Goal: Transaction & Acquisition: Purchase product/service

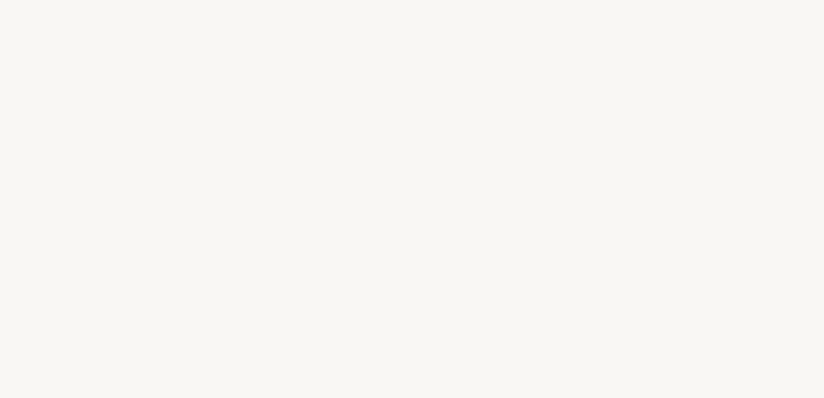
select select "FR"
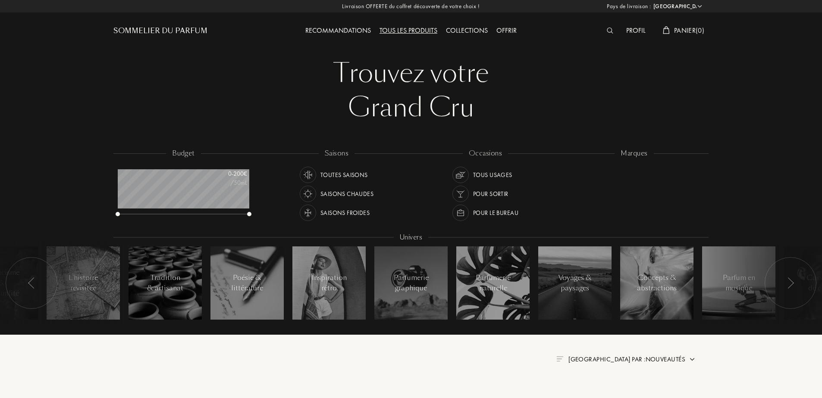
scroll to position [43, 132]
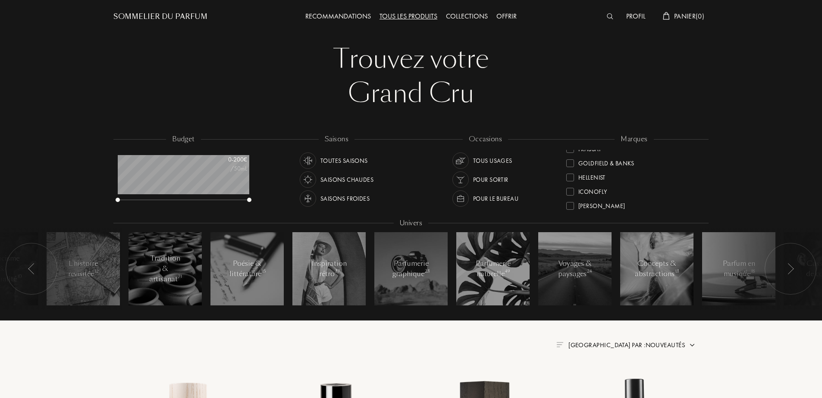
scroll to position [144, 0]
click at [625, 155] on div "Goldfield & Banks" at bounding box center [606, 155] width 56 height 12
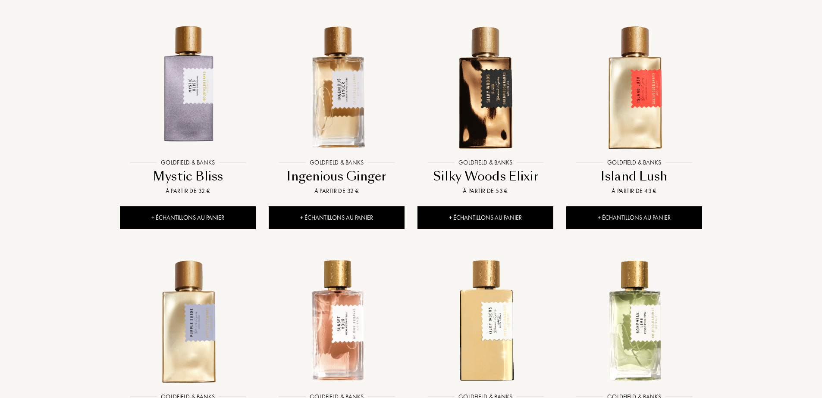
scroll to position [274, 0]
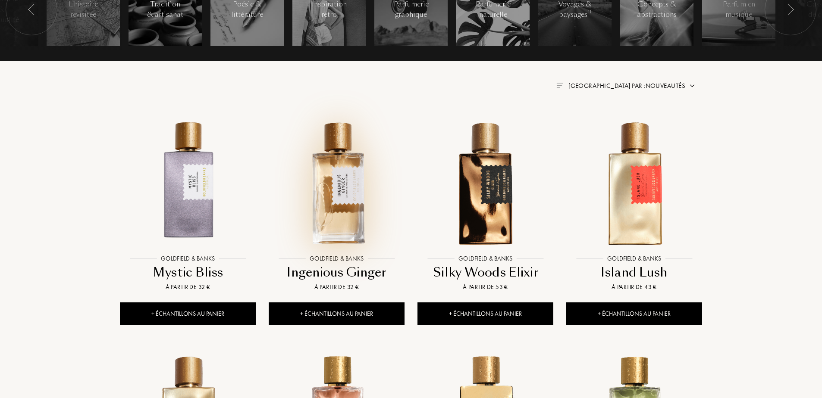
click at [349, 200] on img at bounding box center [336, 183] width 134 height 134
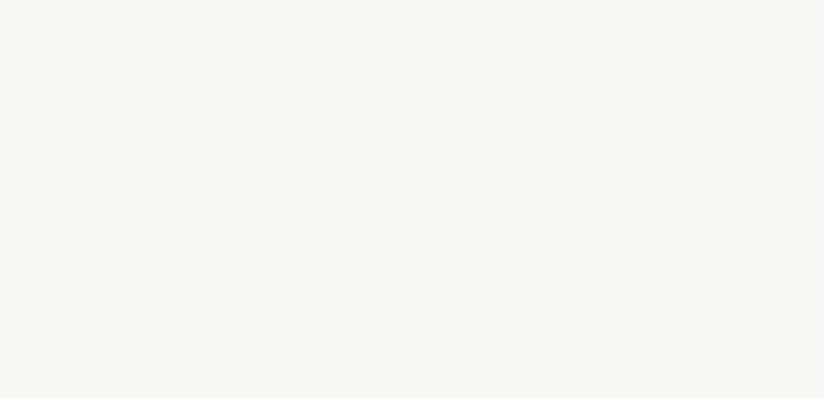
select select "FR"
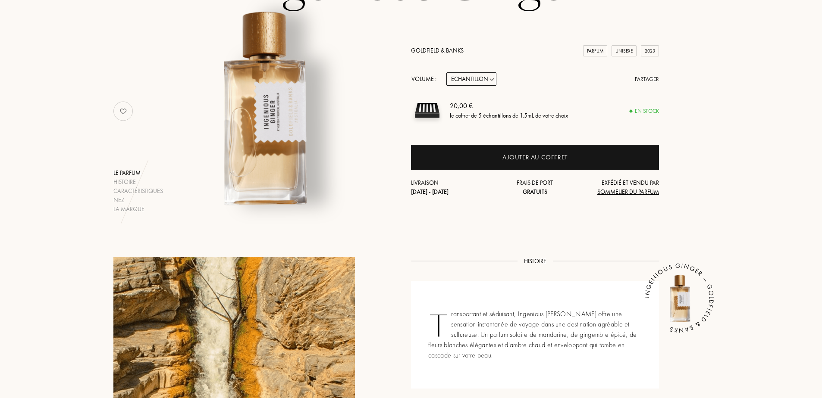
scroll to position [129, 0]
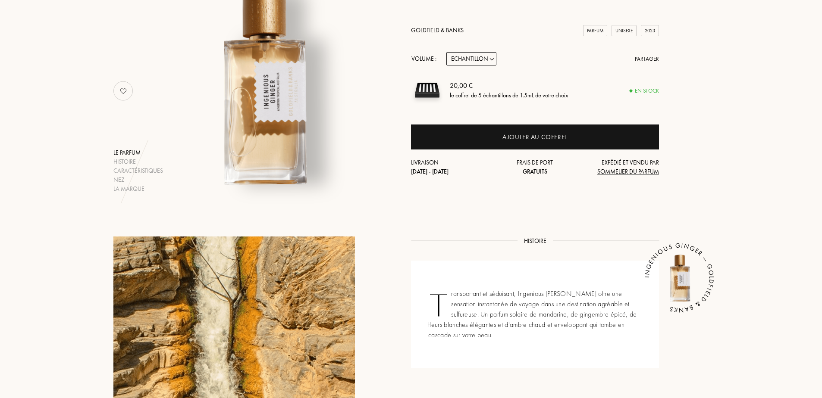
click at [486, 56] on select "Echantillon 10mL 50mL 100mL" at bounding box center [471, 58] width 50 height 13
select select "2"
click at [446, 52] on select "Echantillon 10mL 50mL 100mL" at bounding box center [471, 58] width 50 height 13
select select "2"
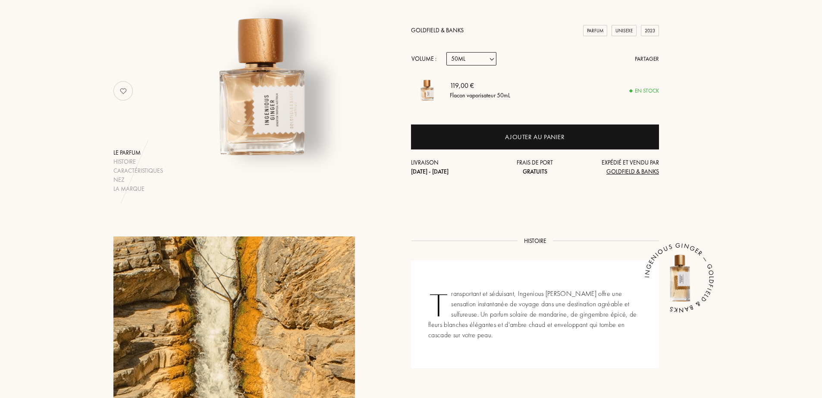
drag, startPoint x: 482, startPoint y: 58, endPoint x: 481, endPoint y: 67, distance: 8.7
click at [482, 58] on select "Echantillon 10mL 50mL 100mL" at bounding box center [471, 58] width 50 height 13
select select "3"
click at [446, 52] on select "Echantillon 10mL 50mL 100mL" at bounding box center [471, 58] width 50 height 13
select select "3"
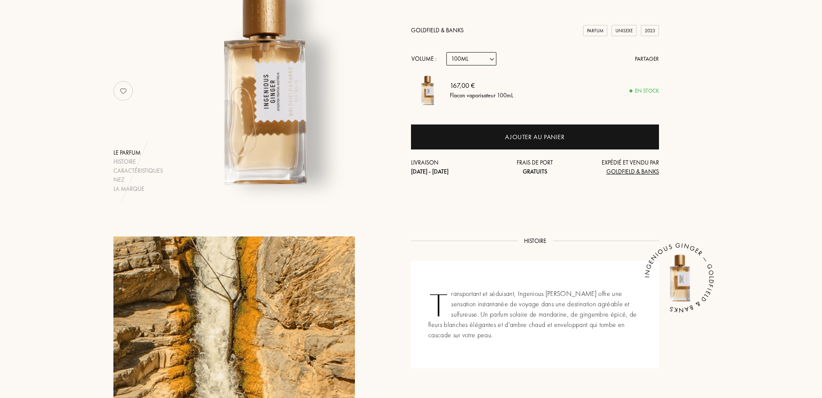
click at [473, 59] on select "Echantillon 10mL 50mL 100mL" at bounding box center [471, 58] width 50 height 13
select select "2"
click at [446, 52] on select "Echantillon 10mL 50mL 100mL" at bounding box center [471, 58] width 50 height 13
select select "2"
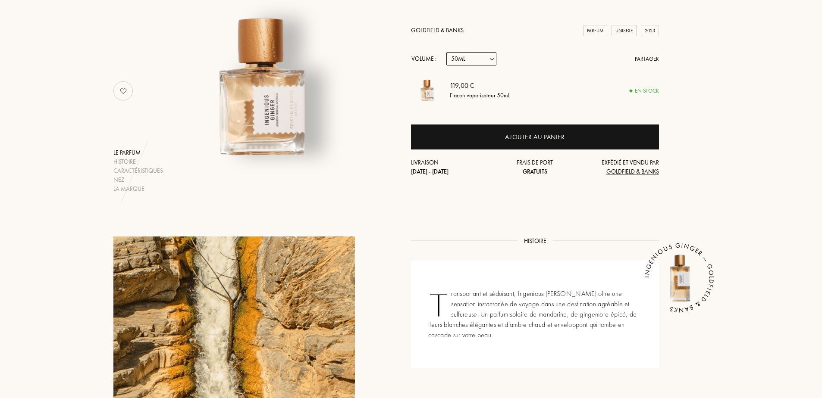
click at [476, 59] on select "Echantillon 10mL 50mL 100mL" at bounding box center [471, 58] width 50 height 13
select select "1"
click at [446, 52] on select "Echantillon 10mL 50mL 100mL" at bounding box center [471, 58] width 50 height 13
select select "1"
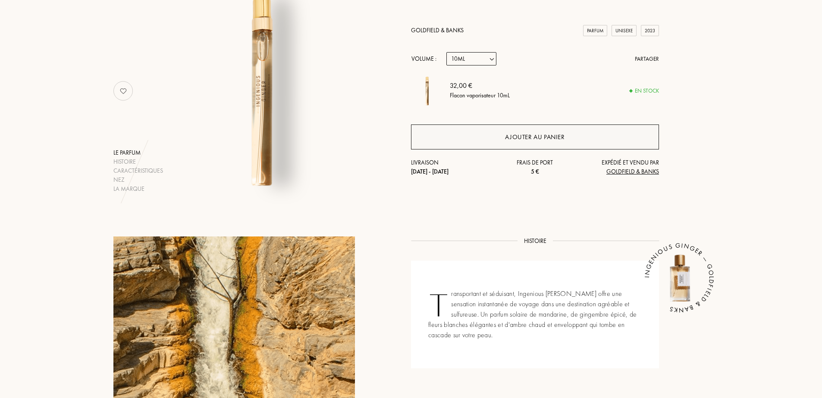
click at [548, 135] on div "Ajouter au panier" at bounding box center [535, 137] width 60 height 10
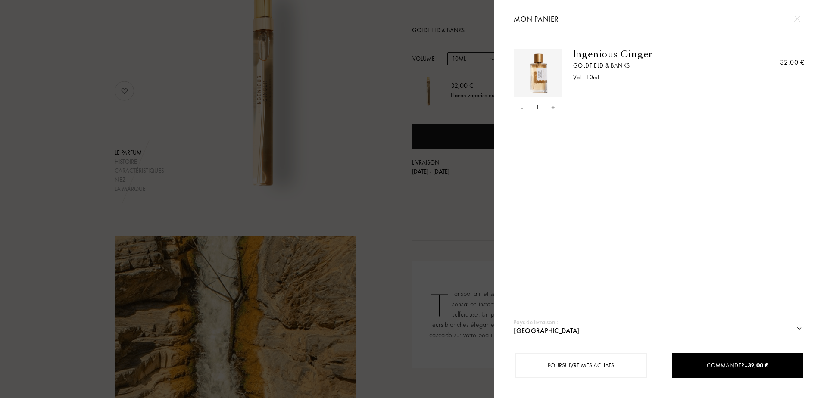
drag, startPoint x: 799, startPoint y: 19, endPoint x: 790, endPoint y: 15, distance: 9.9
click at [799, 18] on img at bounding box center [797, 19] width 6 height 6
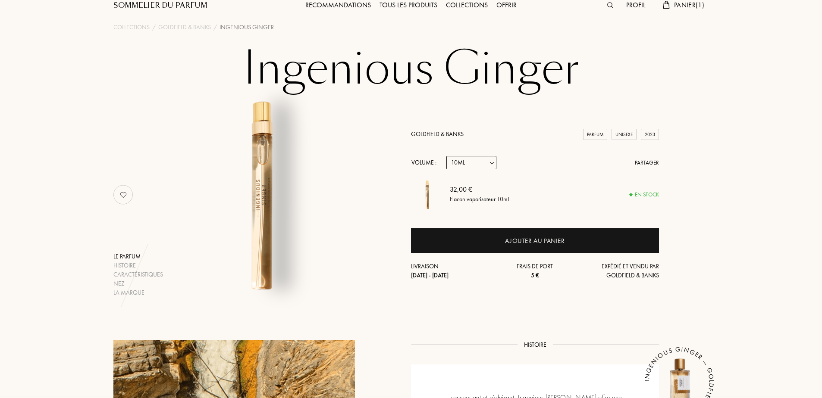
scroll to position [0, 0]
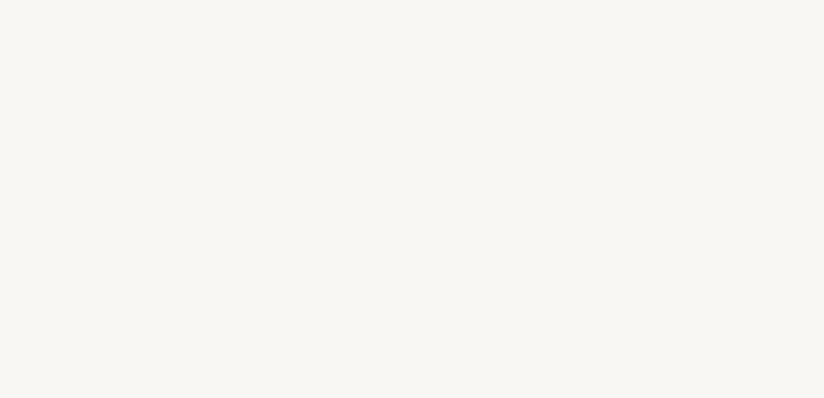
select select "FR"
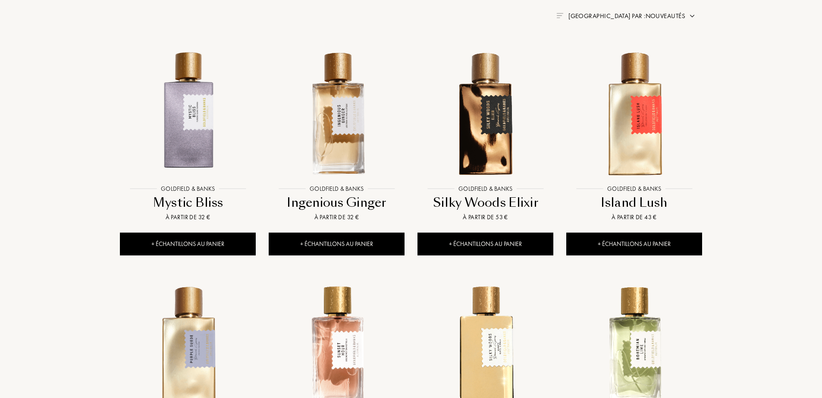
scroll to position [346, 0]
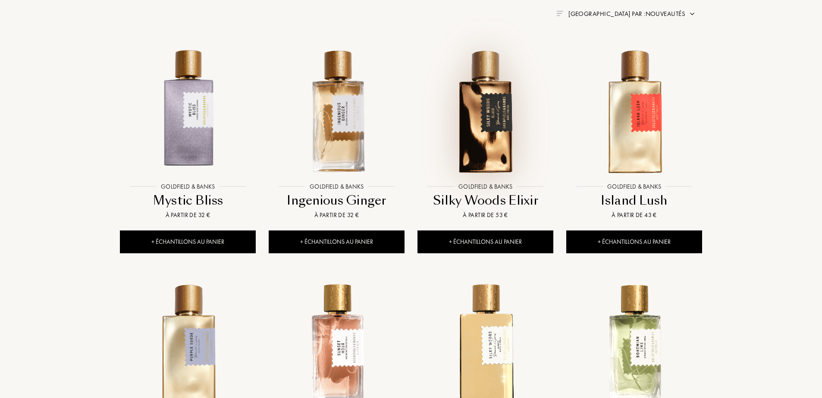
click at [488, 110] on img at bounding box center [485, 111] width 134 height 134
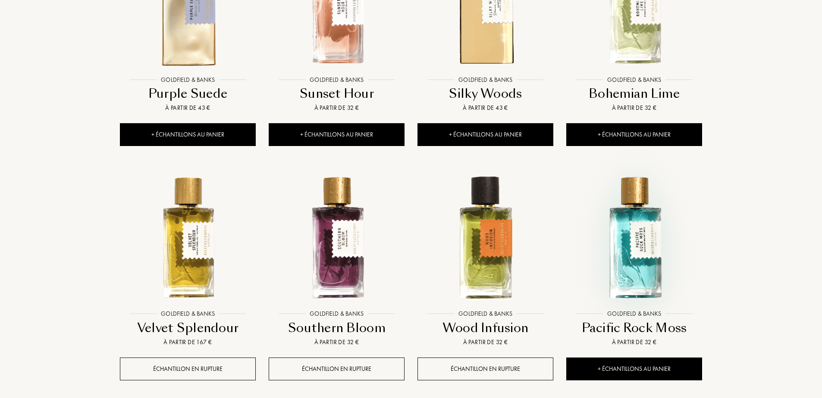
scroll to position [691, 0]
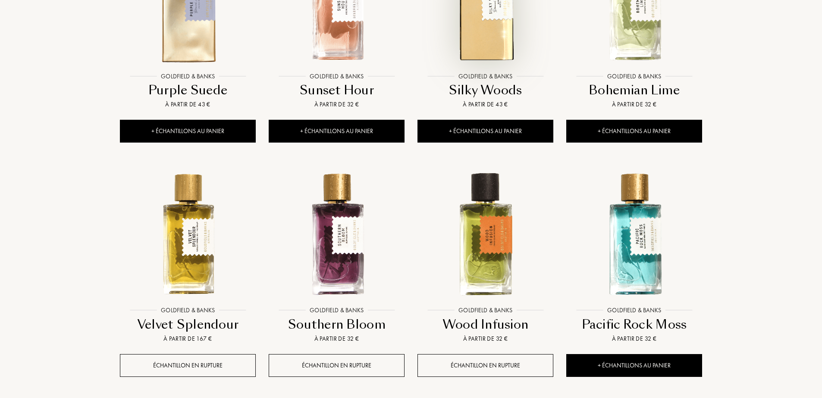
click at [492, 34] on img at bounding box center [485, 0] width 134 height 134
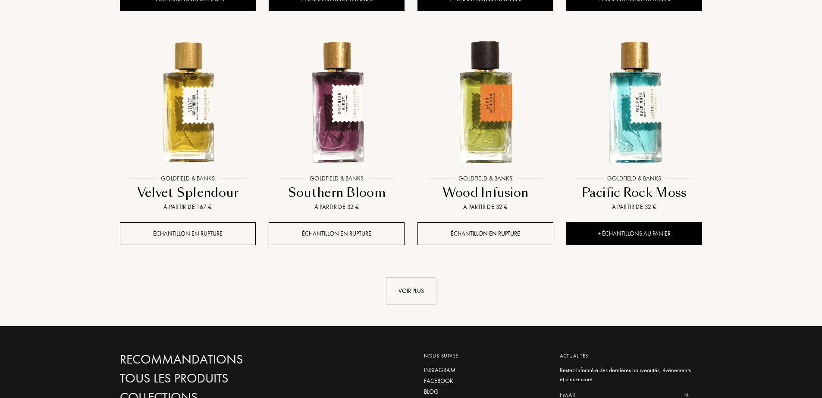
scroll to position [834, 0]
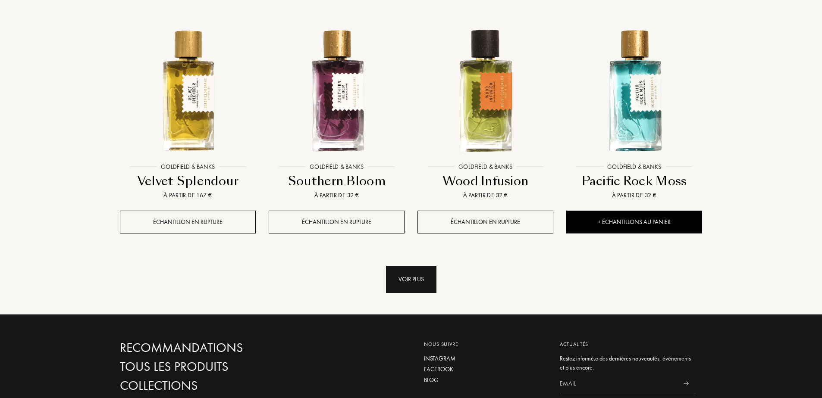
click at [427, 279] on div "Voir plus" at bounding box center [411, 279] width 50 height 27
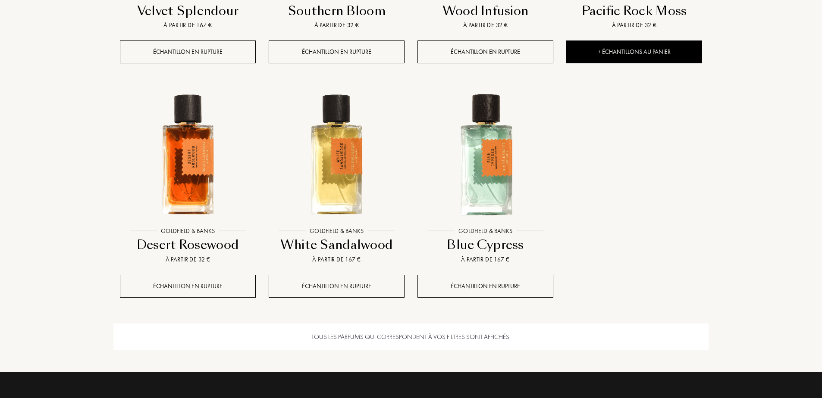
scroll to position [1007, 0]
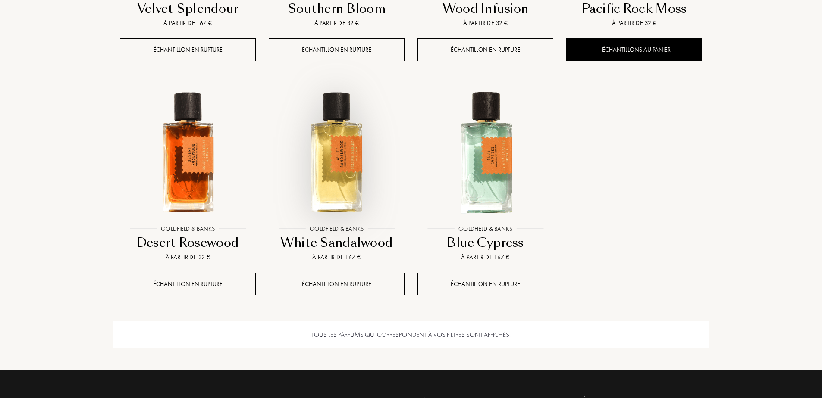
click at [336, 188] on img at bounding box center [336, 153] width 134 height 134
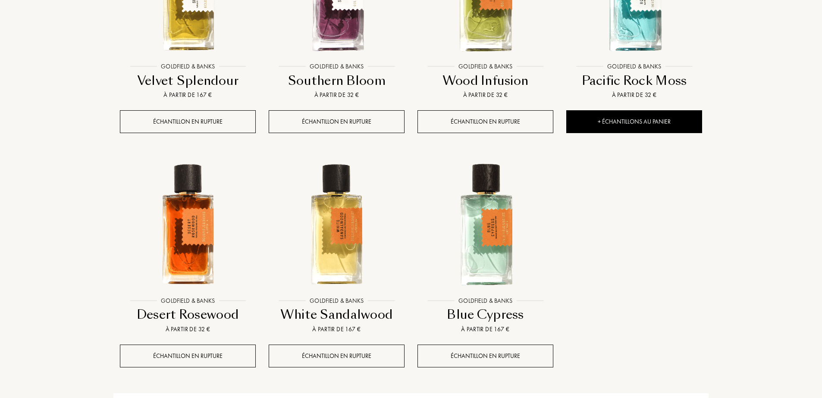
scroll to position [0, 0]
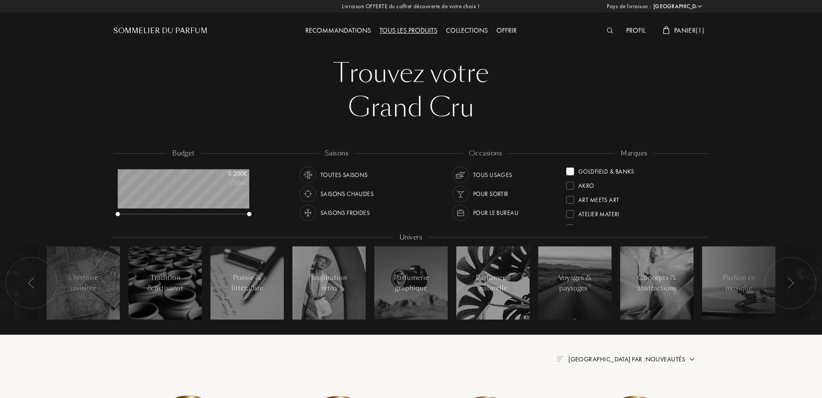
click at [404, 27] on div "Tous les produits" at bounding box center [408, 30] width 66 height 11
click at [566, 169] on div "marques Goldfield & Banks Akro Art Meets Art Atelier Materi Baruti Binet-Papill…" at bounding box center [634, 188] width 149 height 78
click at [572, 173] on div at bounding box center [570, 172] width 8 height 8
click at [605, 173] on div "Atelier Materi" at bounding box center [598, 170] width 41 height 12
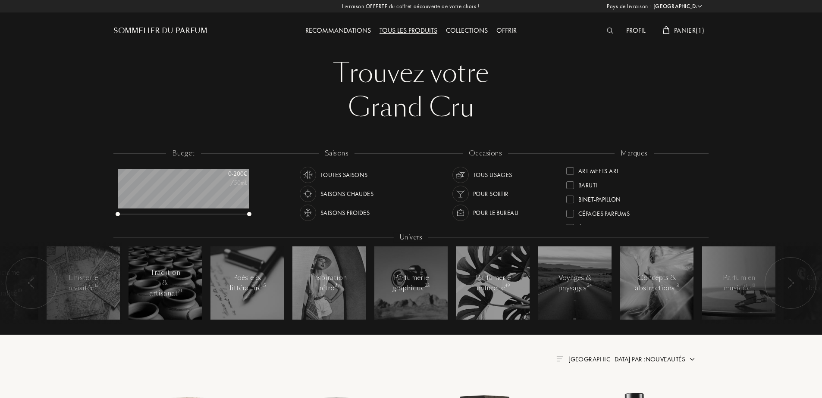
scroll to position [0, 0]
click at [625, 197] on div "Les Bains Guerbois" at bounding box center [606, 197] width 57 height 12
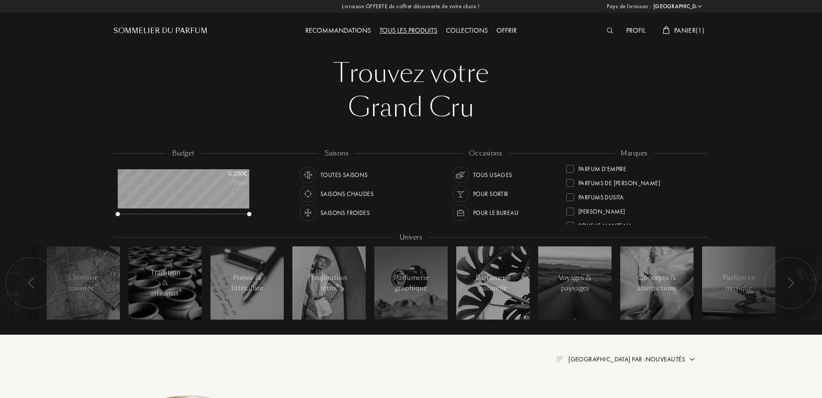
click at [582, 197] on div "Parfums Dusita" at bounding box center [601, 196] width 46 height 12
click at [602, 172] on div "[PERSON_NAME]" at bounding box center [601, 170] width 47 height 12
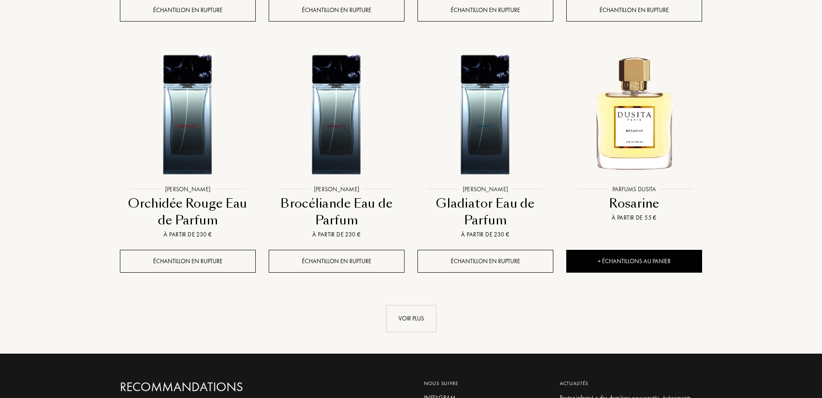
scroll to position [848, 0]
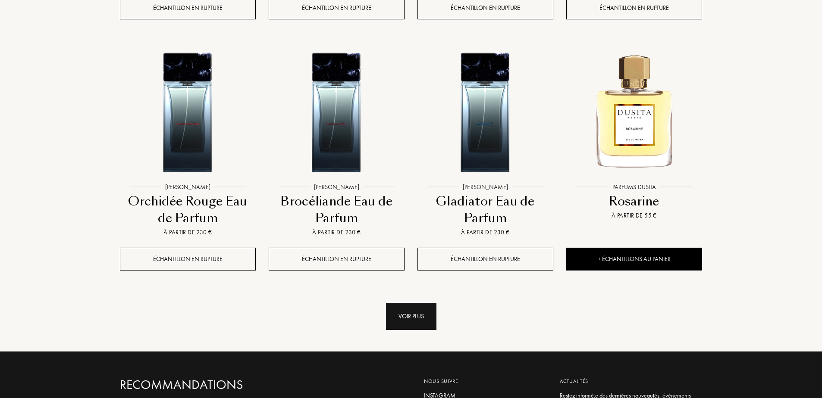
click at [427, 329] on div "Voir plus" at bounding box center [411, 316] width 50 height 27
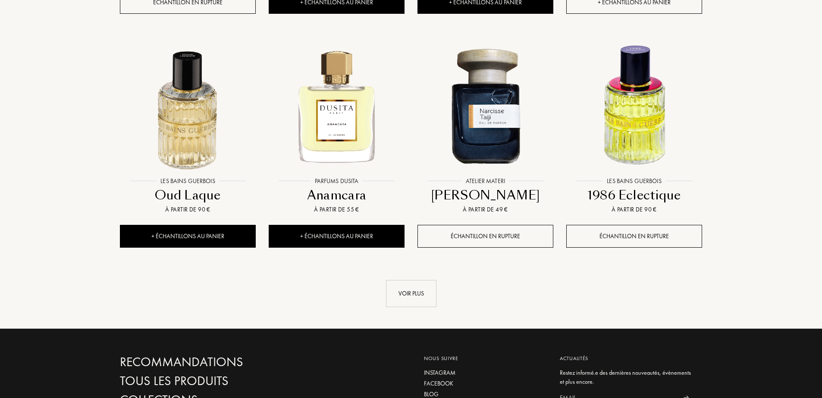
scroll to position [1581, 0]
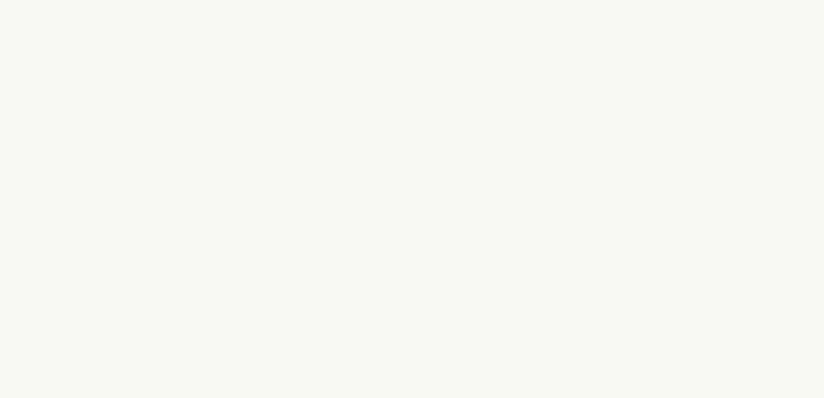
select select "FR"
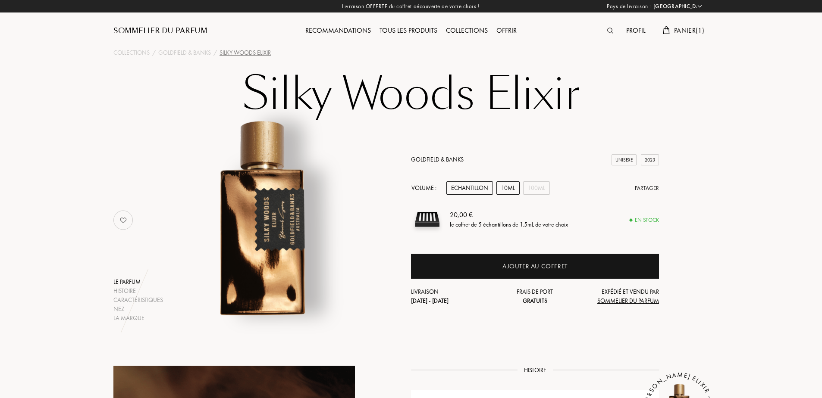
click at [512, 187] on div "10mL" at bounding box center [507, 188] width 23 height 13
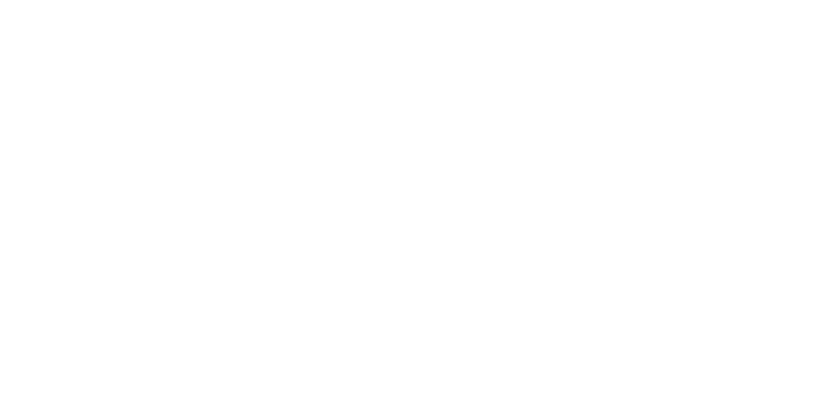
select select "FR"
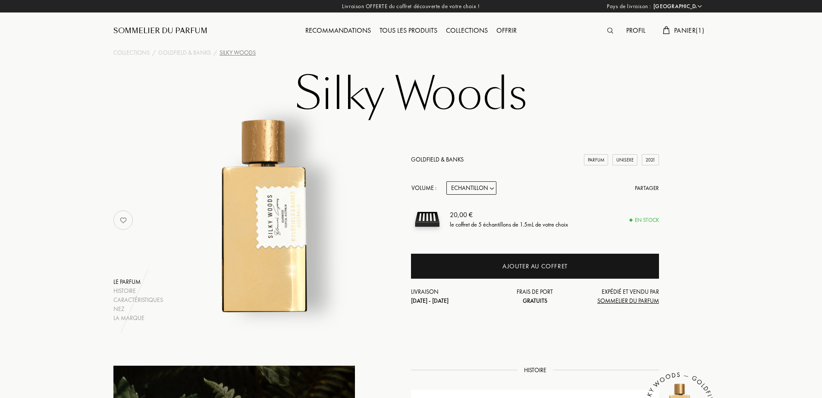
click at [477, 187] on select "Echantillon 10mL 50mL 100mL" at bounding box center [471, 188] width 50 height 13
select select "1"
click at [446, 182] on select "Echantillon 10mL 50mL 100mL" at bounding box center [471, 188] width 50 height 13
select select "1"
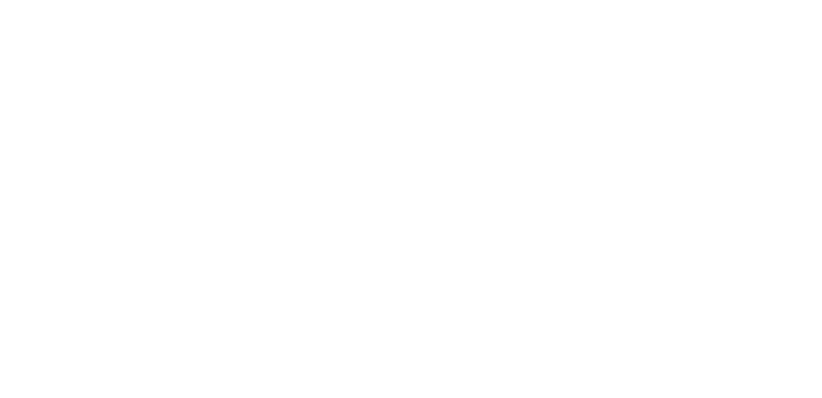
select select "FR"
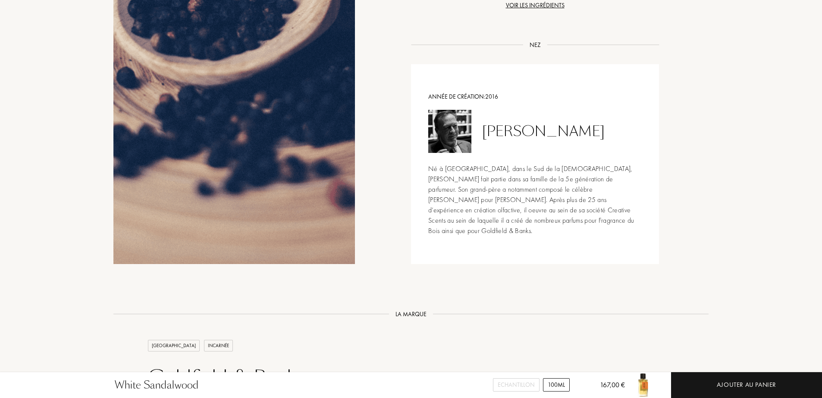
scroll to position [805, 0]
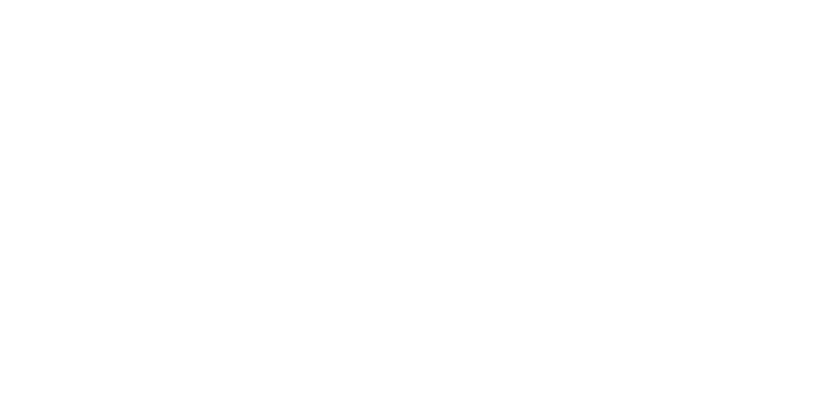
select select "FR"
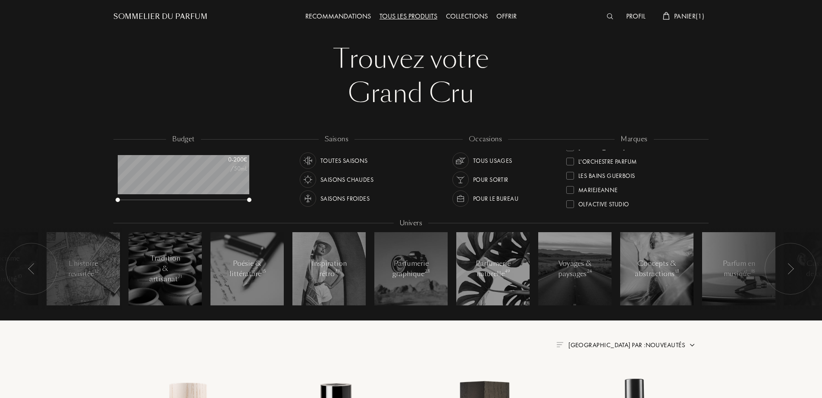
scroll to position [201, 0]
click at [617, 156] on div "L'Orchestre Parfum" at bounding box center [607, 154] width 59 height 12
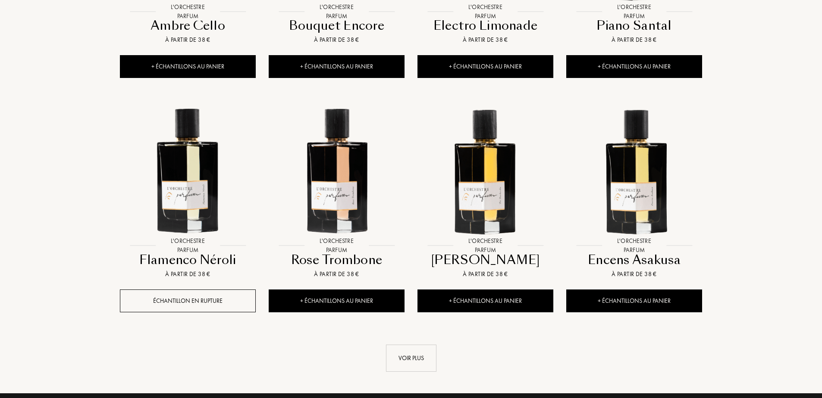
scroll to position [762, 0]
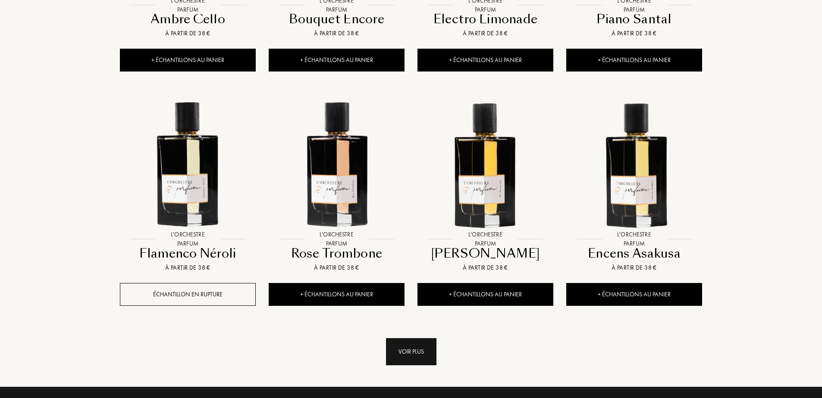
click at [412, 352] on div "Voir plus" at bounding box center [411, 351] width 50 height 27
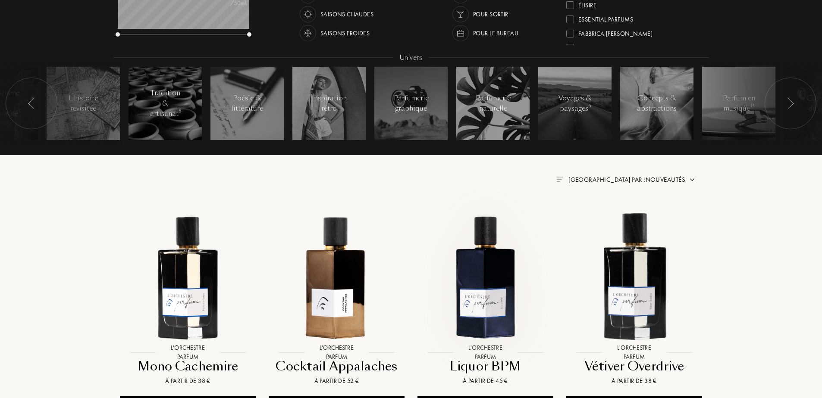
scroll to position [172, 0]
